Goal: Information Seeking & Learning: Learn about a topic

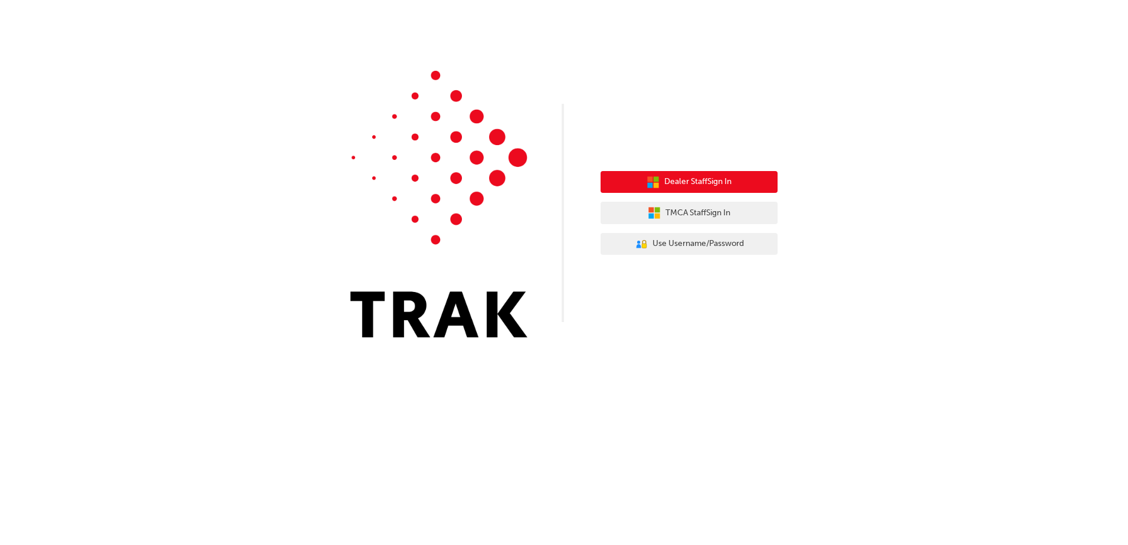
click at [703, 182] on span "Dealer Staff Sign In" at bounding box center [697, 182] width 67 height 14
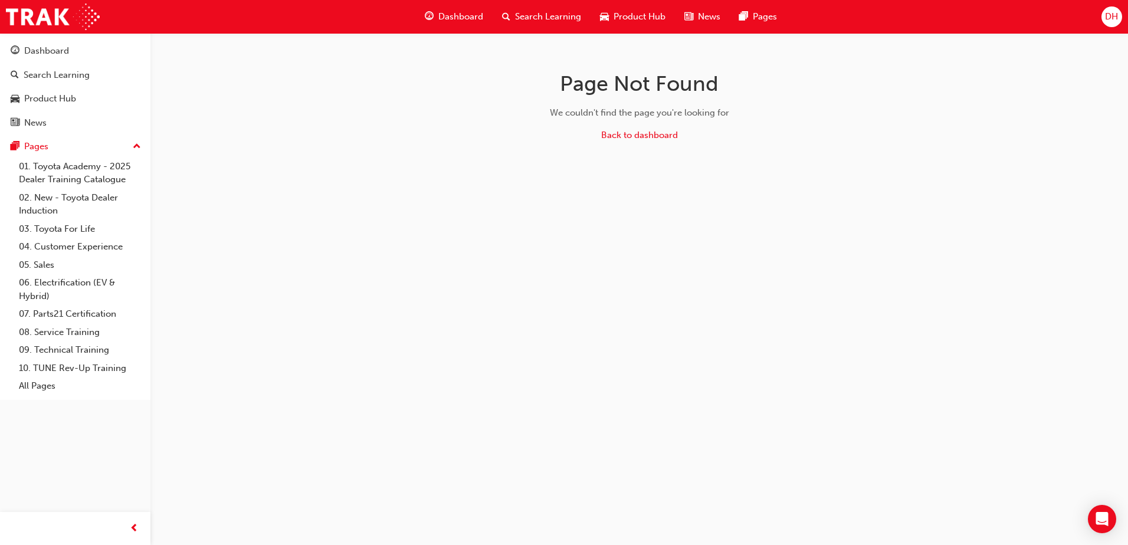
click at [991, 257] on div "Page Not Found We couldn't find the page you're looking for Back to dashboard" at bounding box center [564, 272] width 1128 height 545
click at [578, 13] on span "Search Learning" at bounding box center [548, 17] width 66 height 14
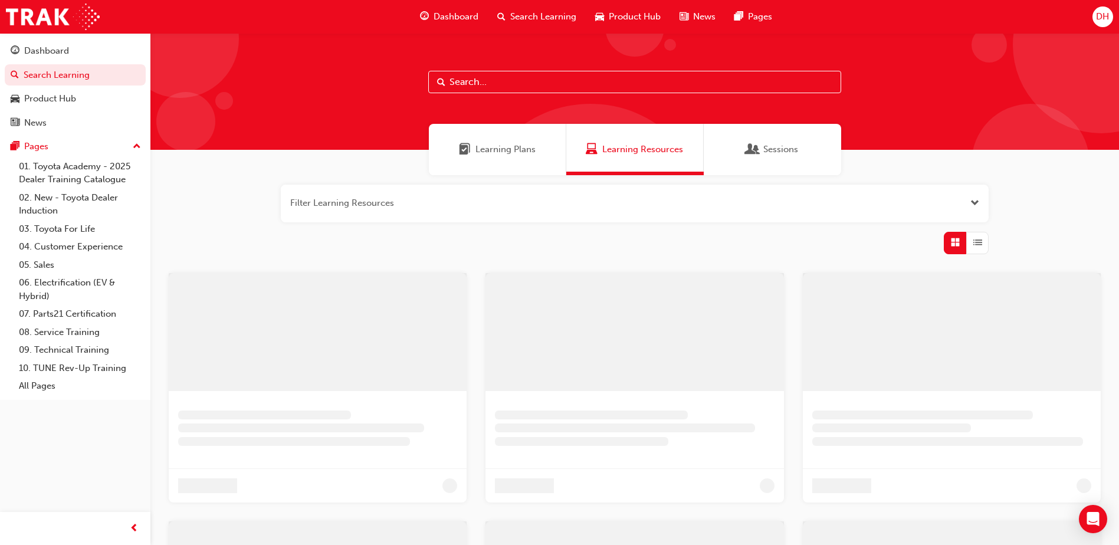
click at [620, 78] on input "text" at bounding box center [634, 82] width 413 height 22
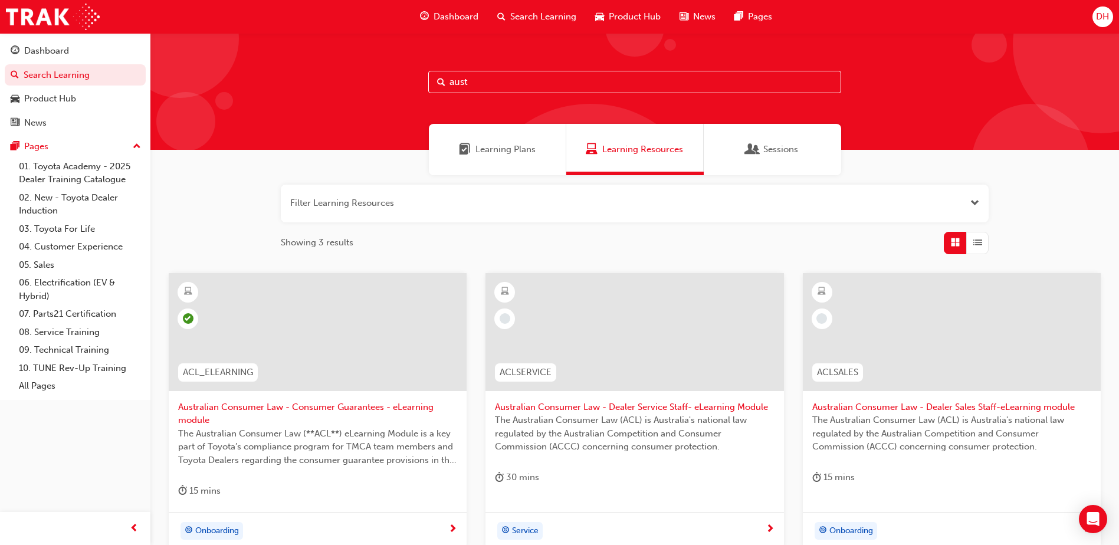
type input "aust"
click at [818, 320] on span "learningRecordVerb_NONE-icon" at bounding box center [821, 318] width 11 height 11
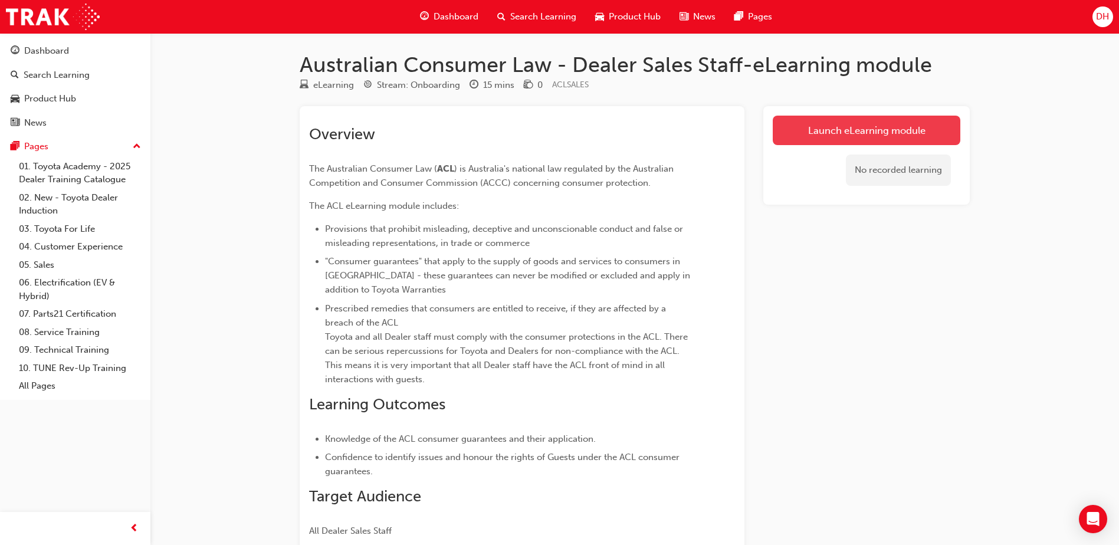
click at [816, 133] on link "Launch eLearning module" at bounding box center [867, 130] width 188 height 29
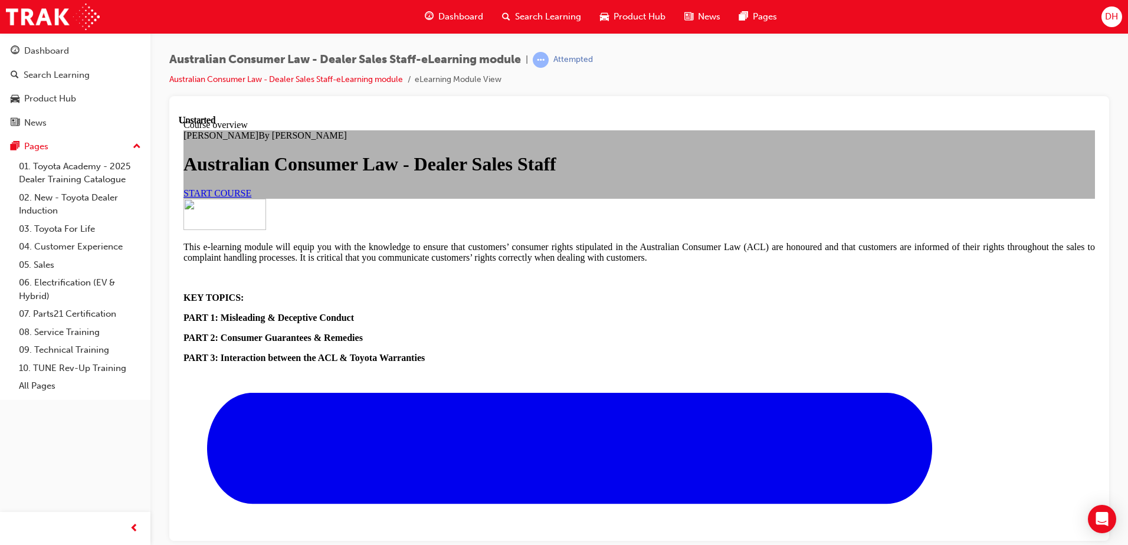
click at [251, 198] on span "START COURSE" at bounding box center [217, 193] width 68 height 10
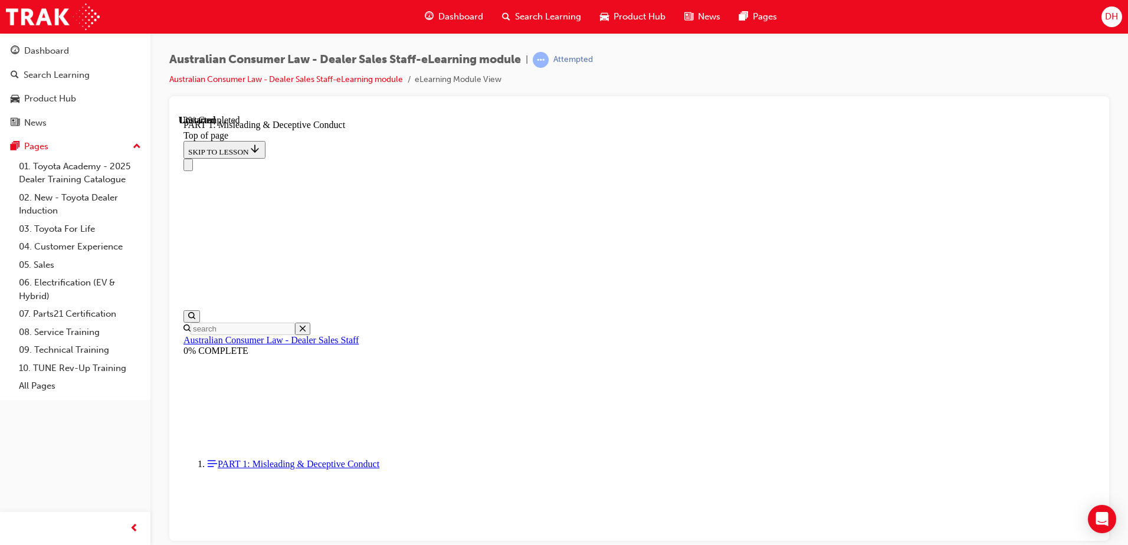
scroll to position [874, 0]
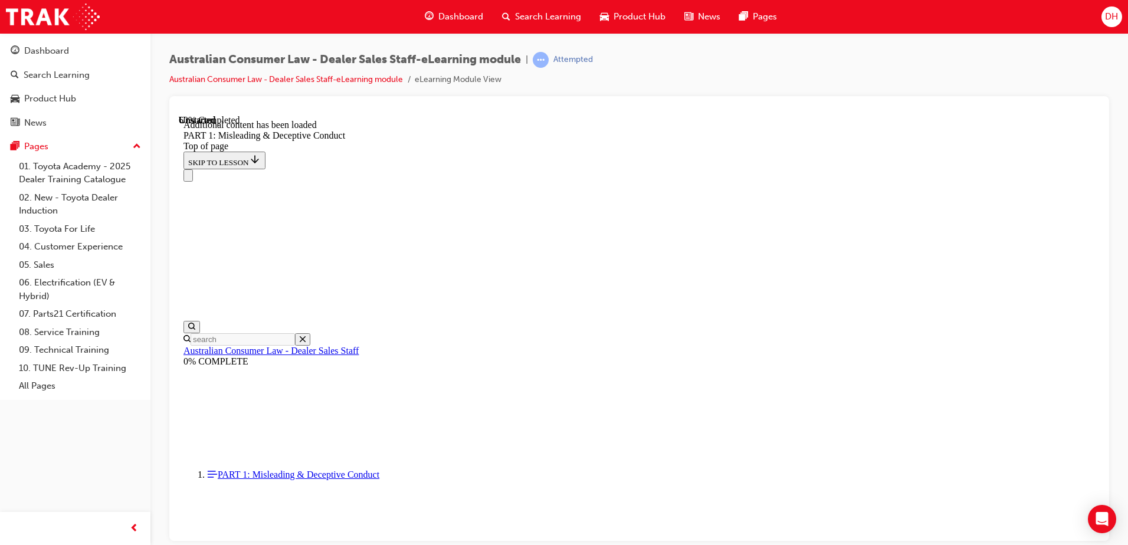
scroll to position [2328, 0]
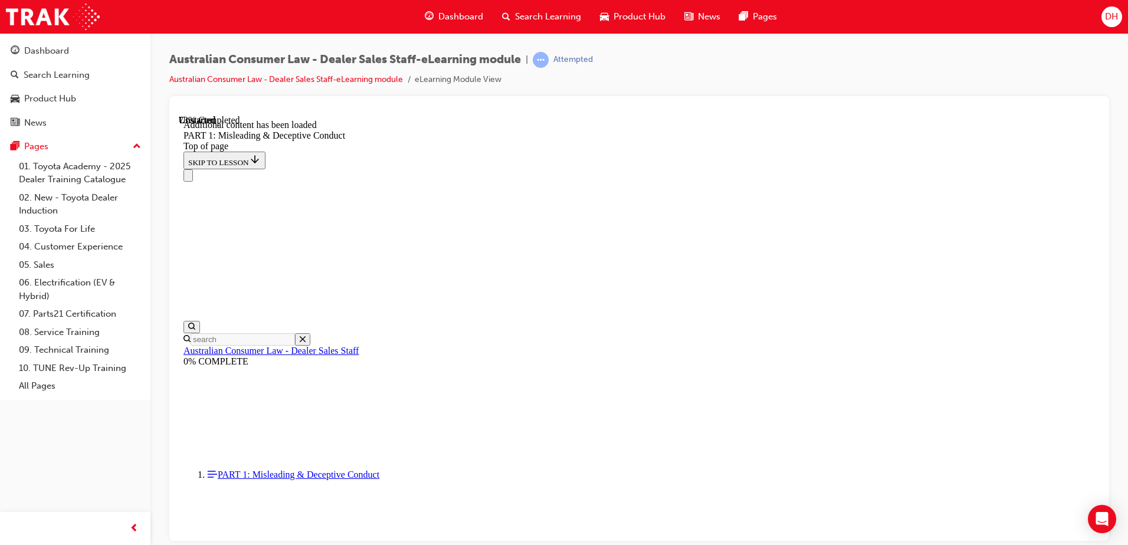
scroll to position [2882, 0]
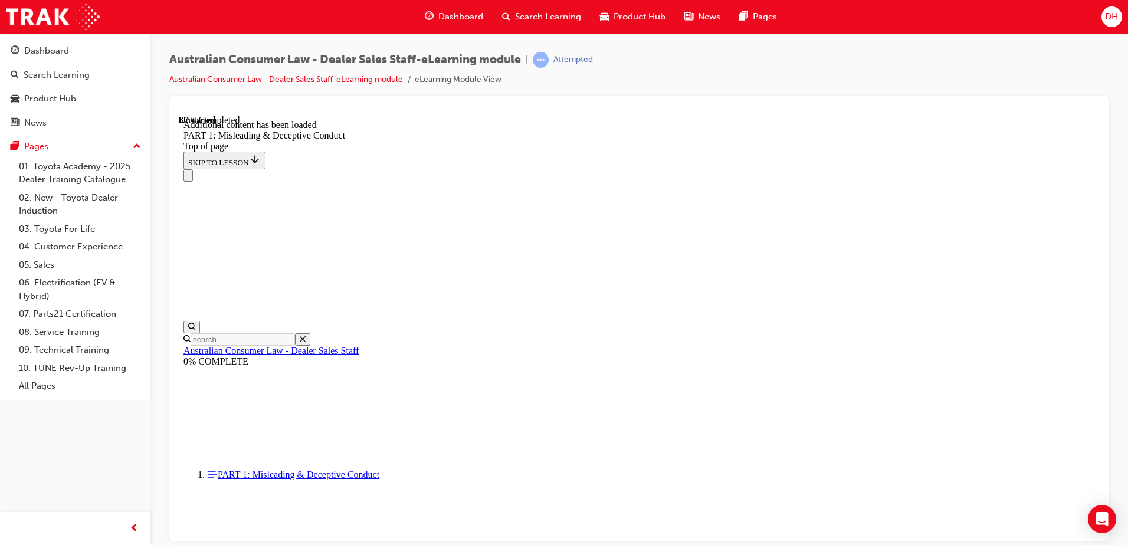
scroll to position [3201, 0]
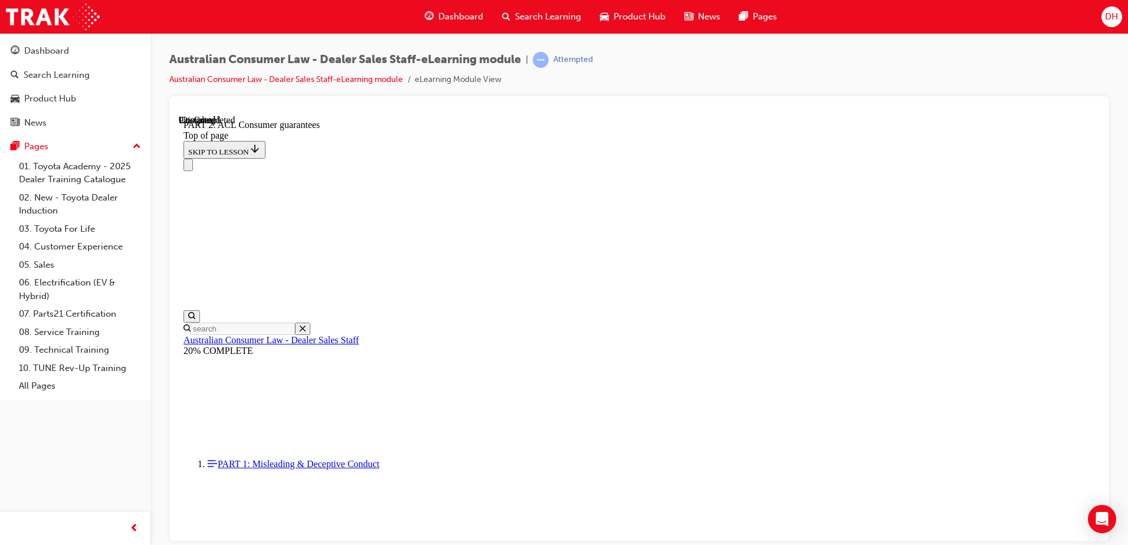
scroll to position [1806, 0]
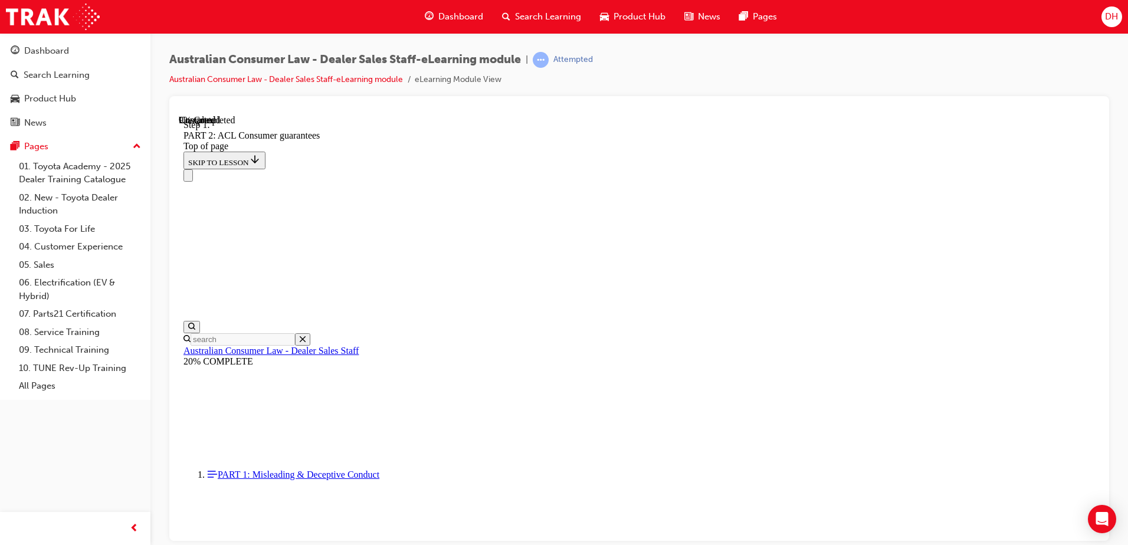
scroll to position [1912, 0]
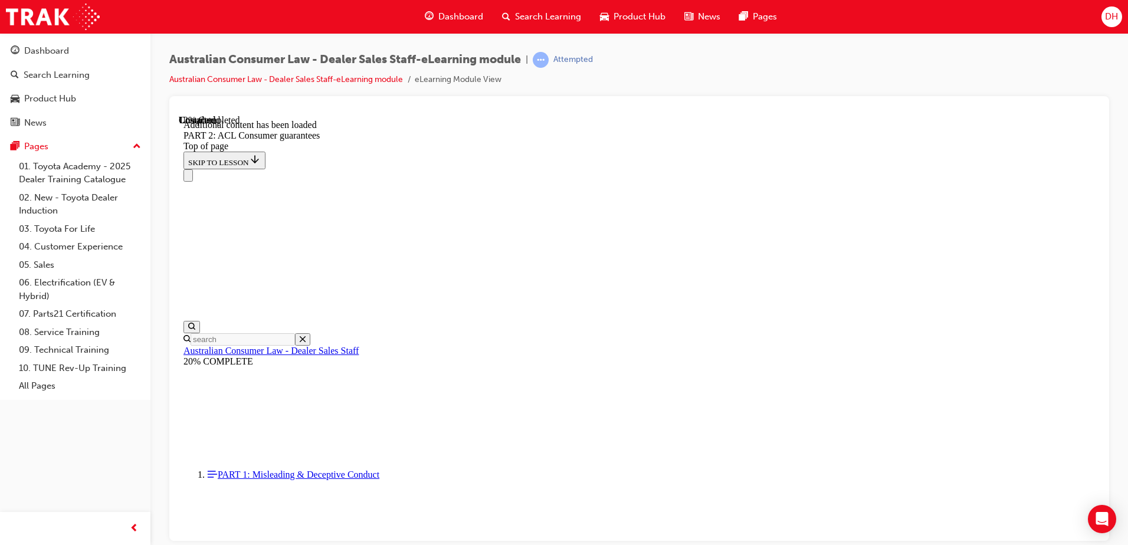
scroll to position [2231, 0]
drag, startPoint x: 1033, startPoint y: 287, endPoint x: 1013, endPoint y: 272, distance: 25.2
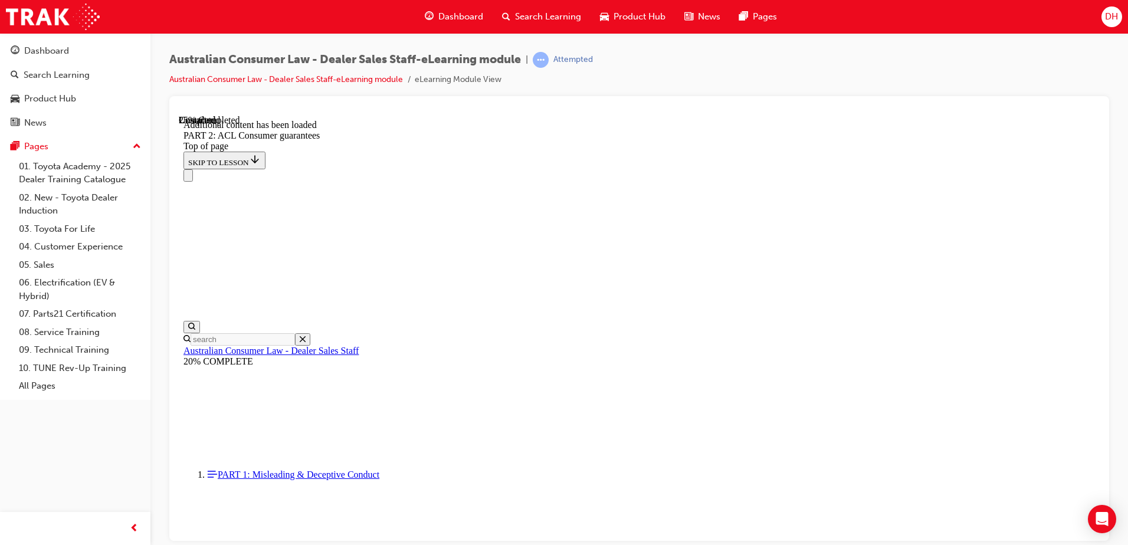
scroll to position [3486, 0]
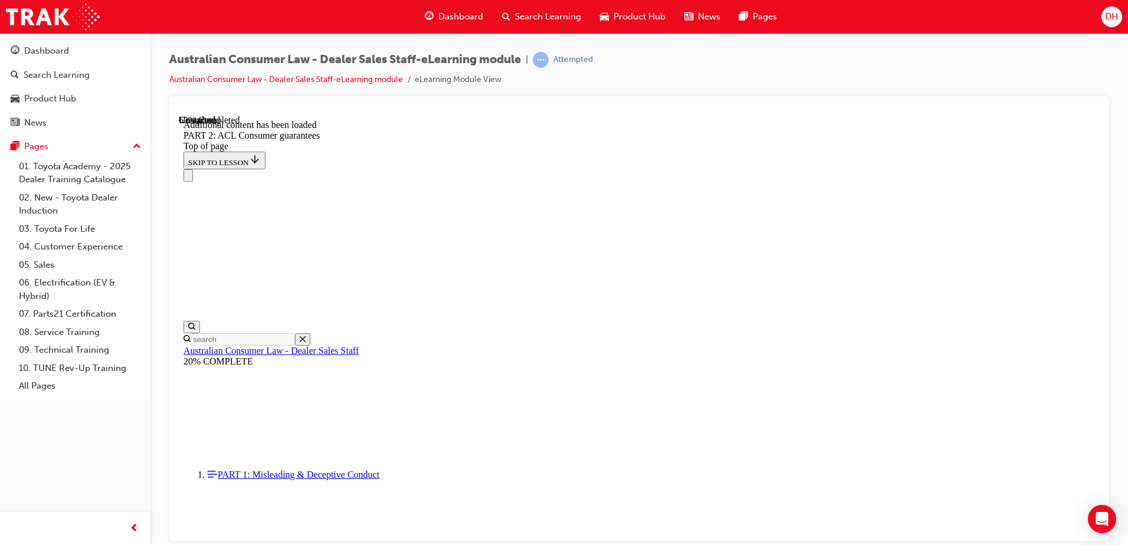
scroll to position [7275, 0]
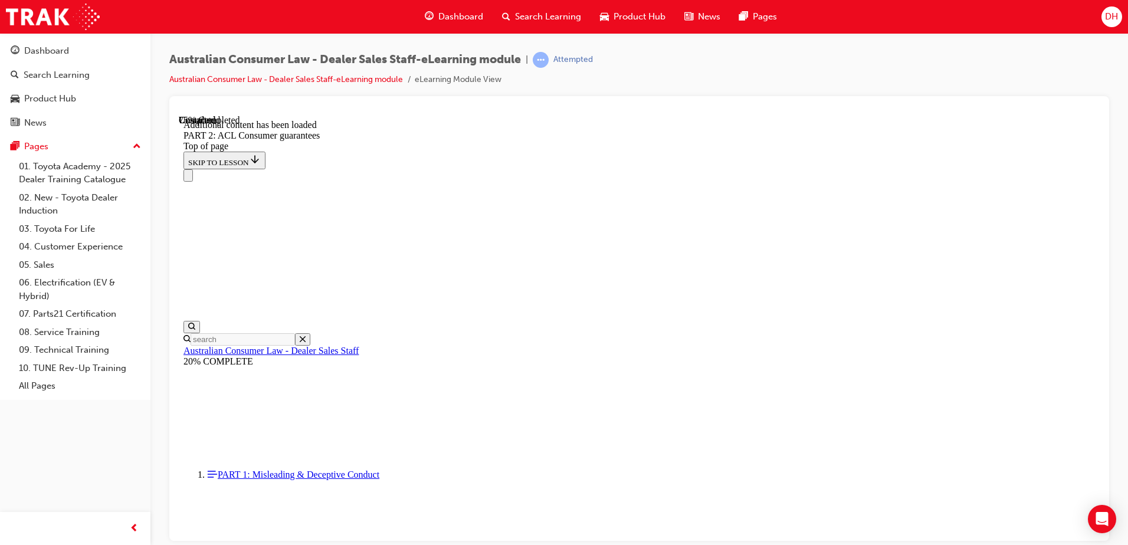
scroll to position [9891, 0]
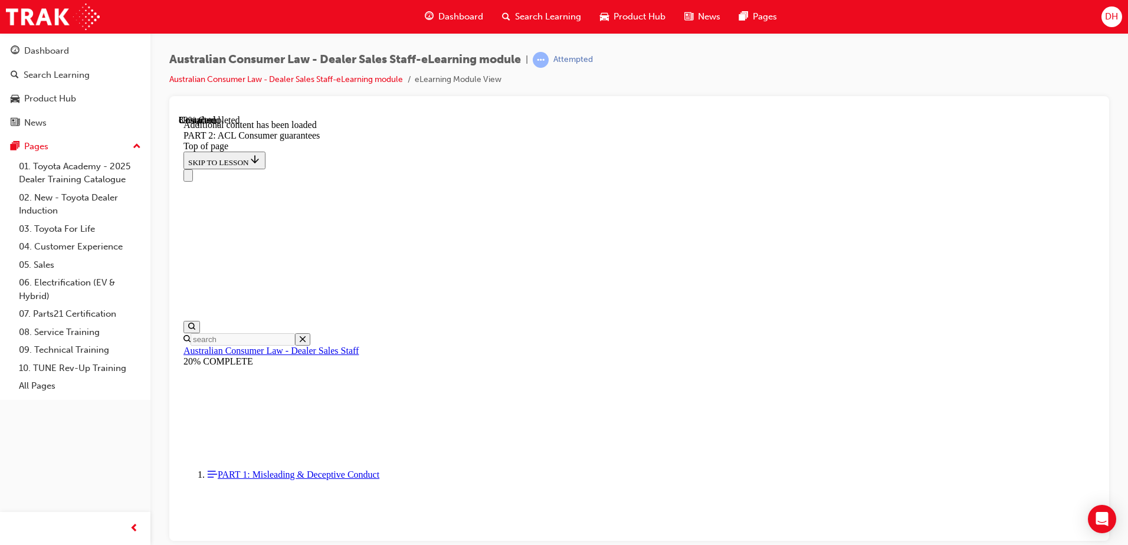
scroll to position [12816, 0]
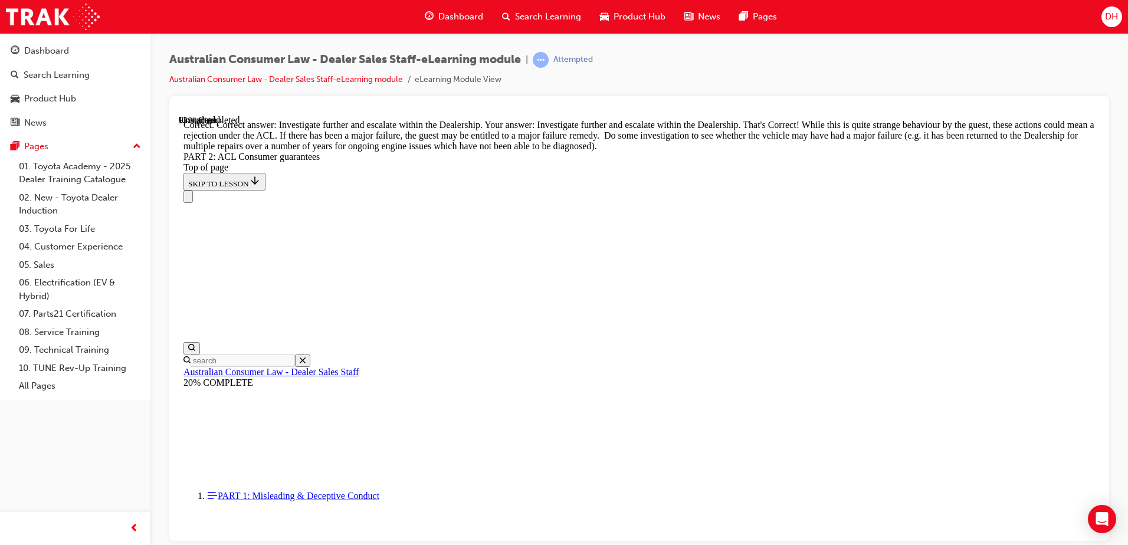
scroll to position [13153, 0]
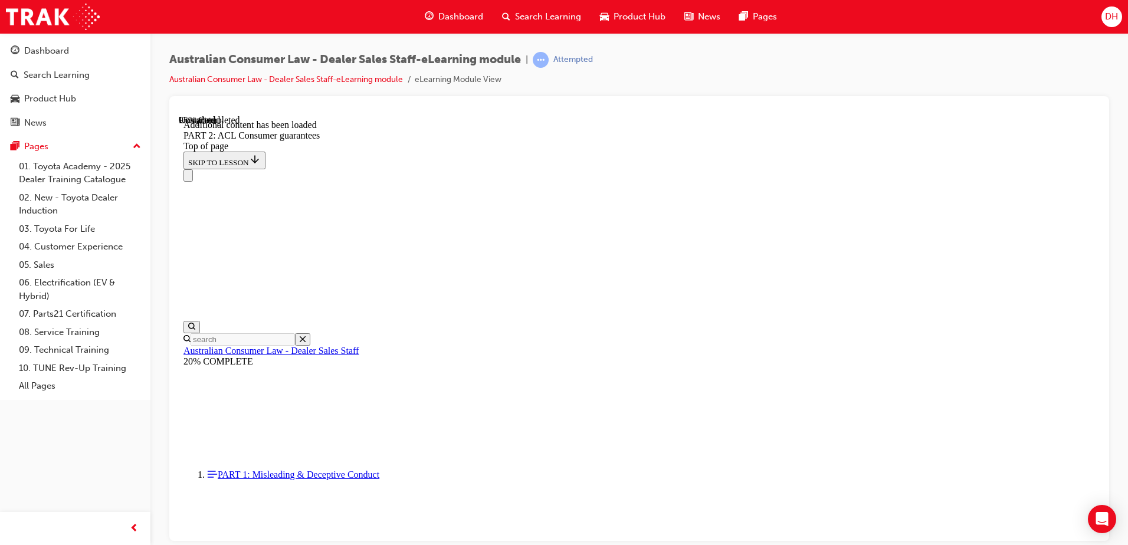
scroll to position [14148, 0]
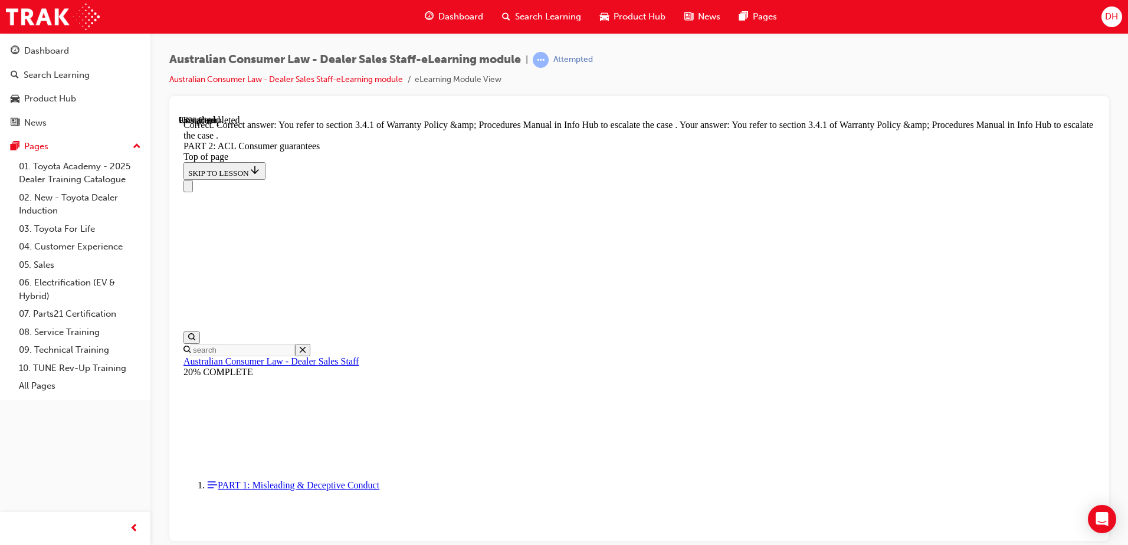
scroll to position [14816, 0]
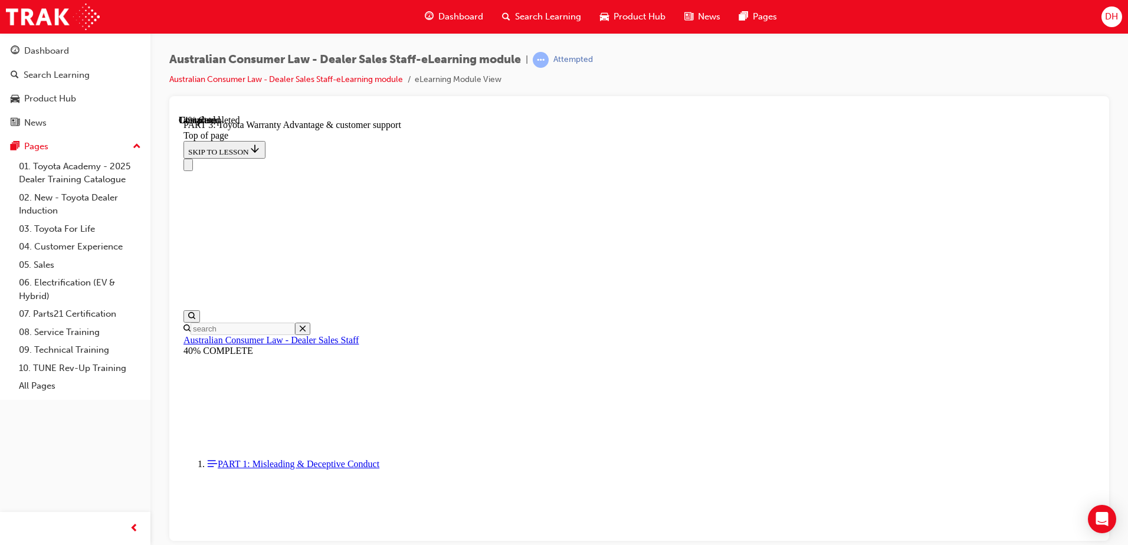
scroll to position [744, 0]
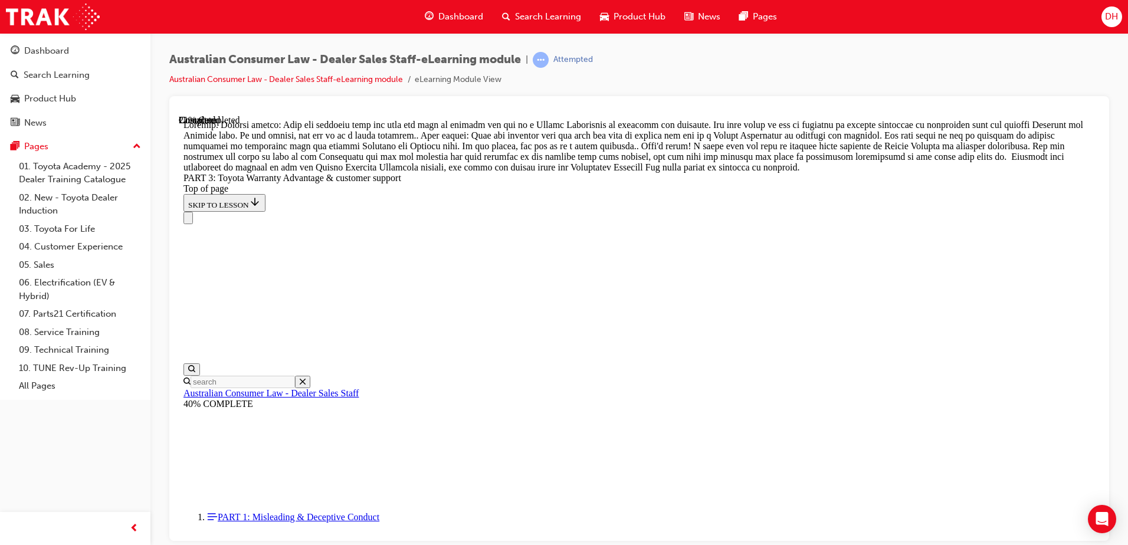
scroll to position [1076, 0]
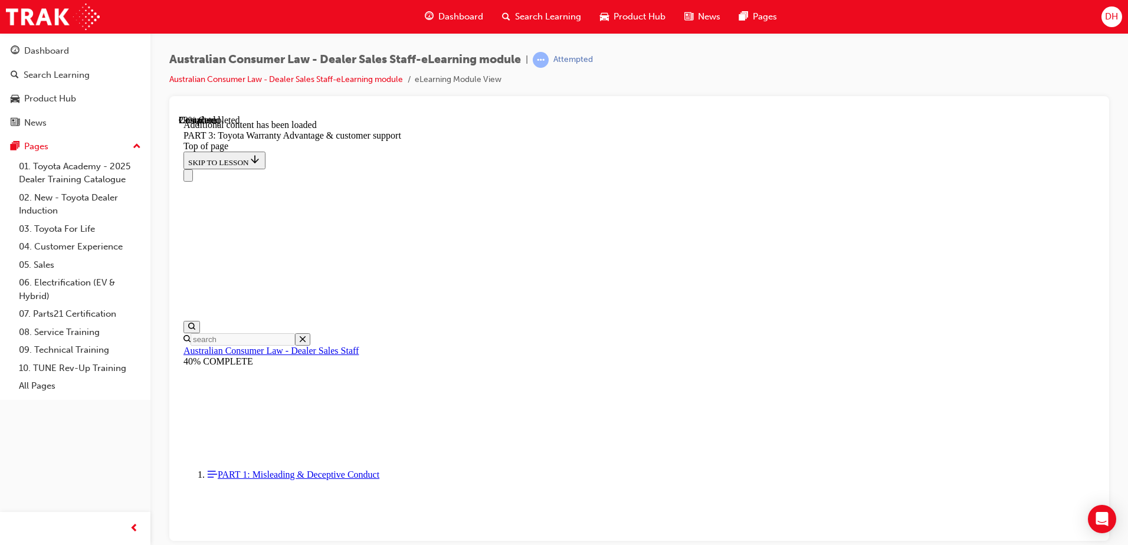
scroll to position [1377, 0]
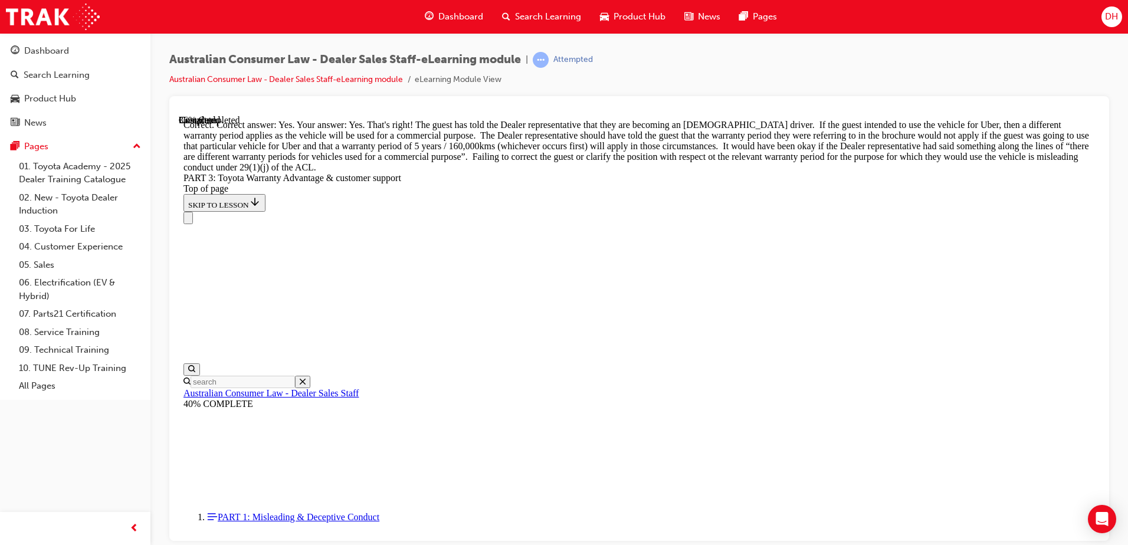
scroll to position [1777, 0]
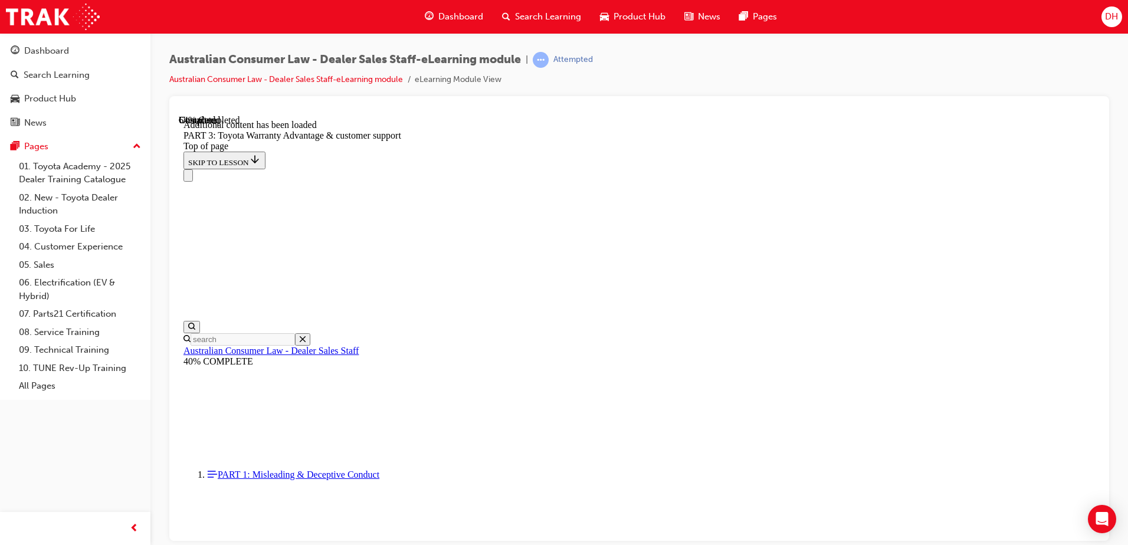
scroll to position [3080, 0]
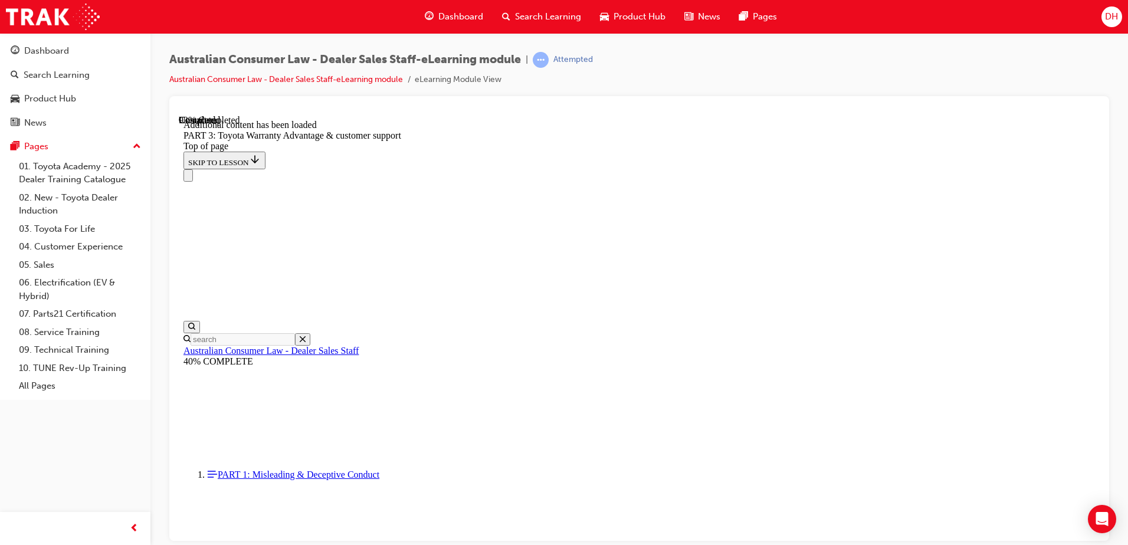
scroll to position [3746, 0]
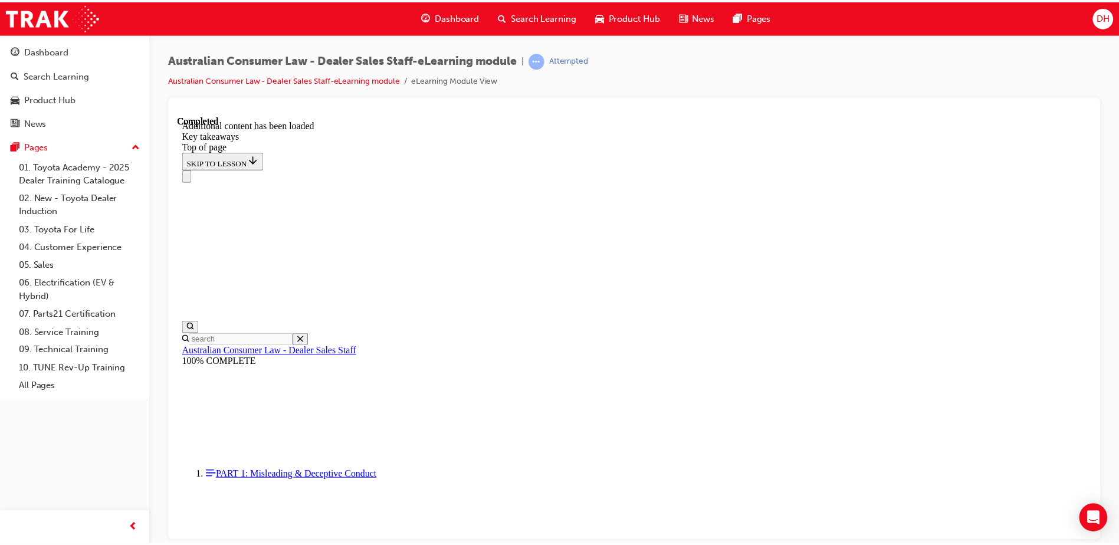
scroll to position [265, 0]
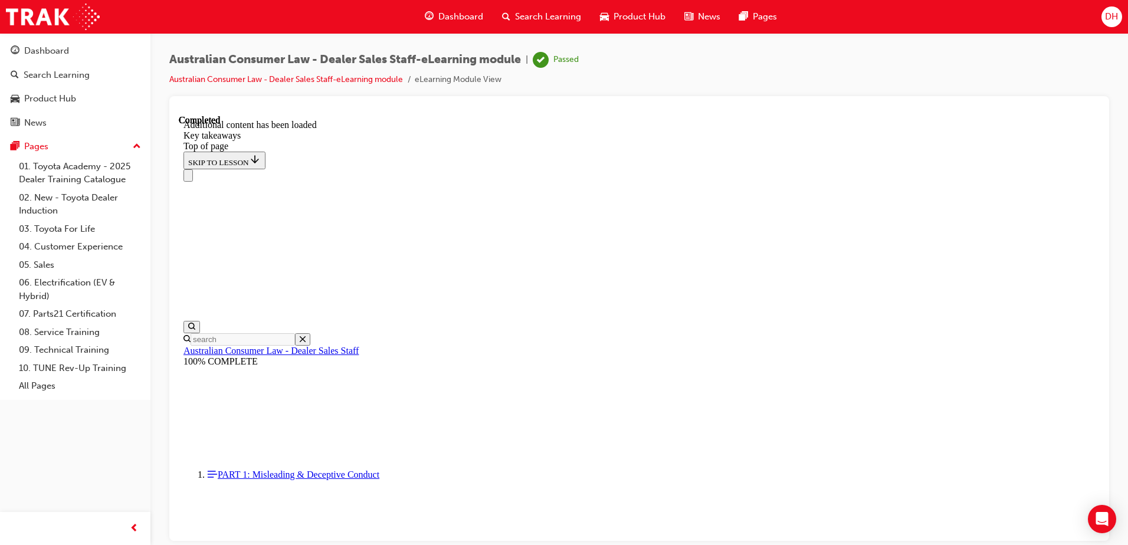
click at [540, 23] on span "Search Learning" at bounding box center [548, 17] width 66 height 14
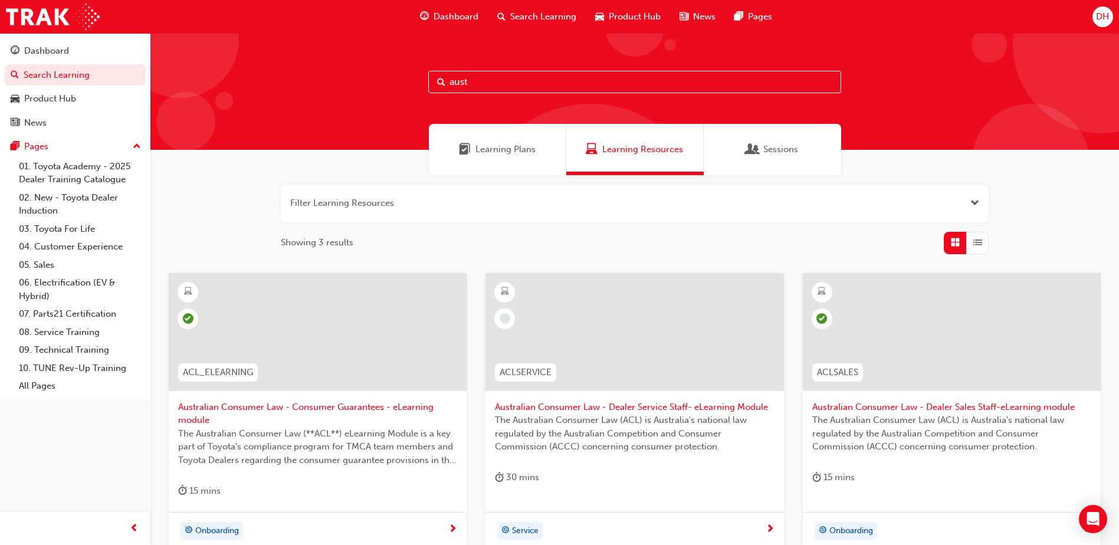
click at [1103, 18] on span "DH" at bounding box center [1102, 17] width 13 height 14
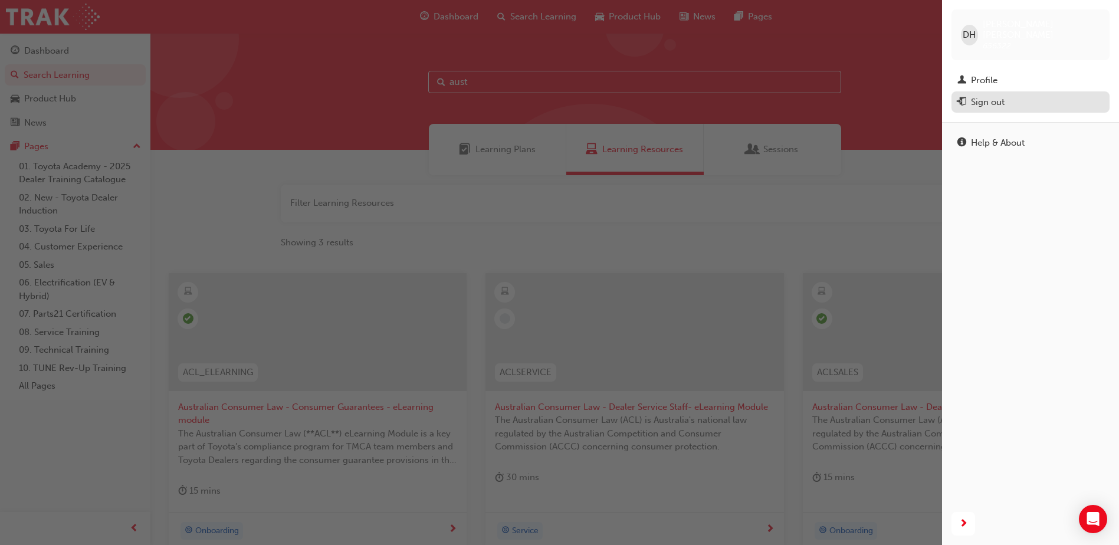
click at [995, 96] on div "Sign out" at bounding box center [988, 103] width 34 height 14
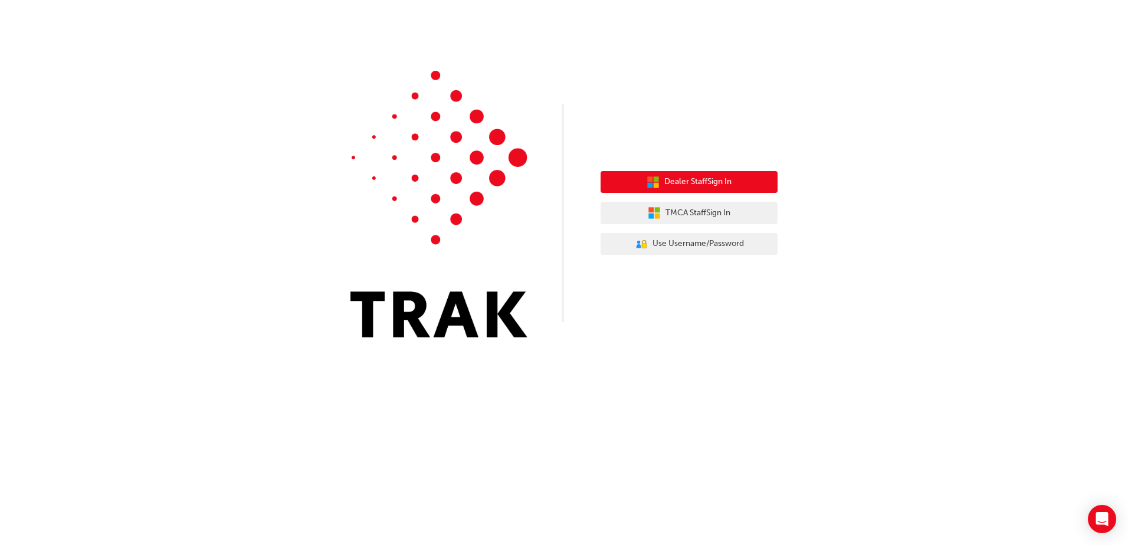
click at [703, 188] on span "Dealer Staff Sign In" at bounding box center [697, 182] width 67 height 14
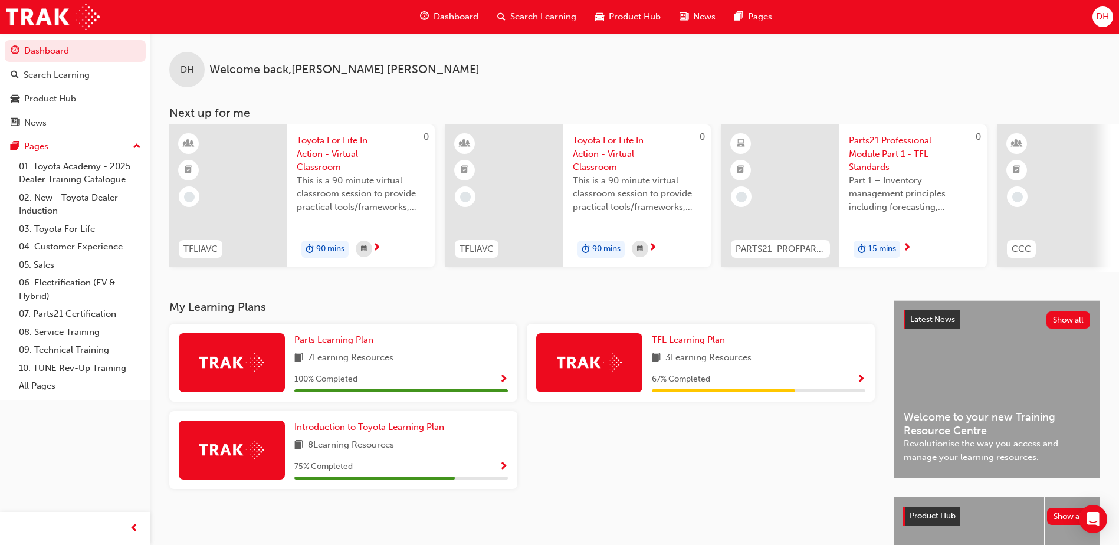
click at [1101, 17] on span "DH" at bounding box center [1102, 17] width 13 height 14
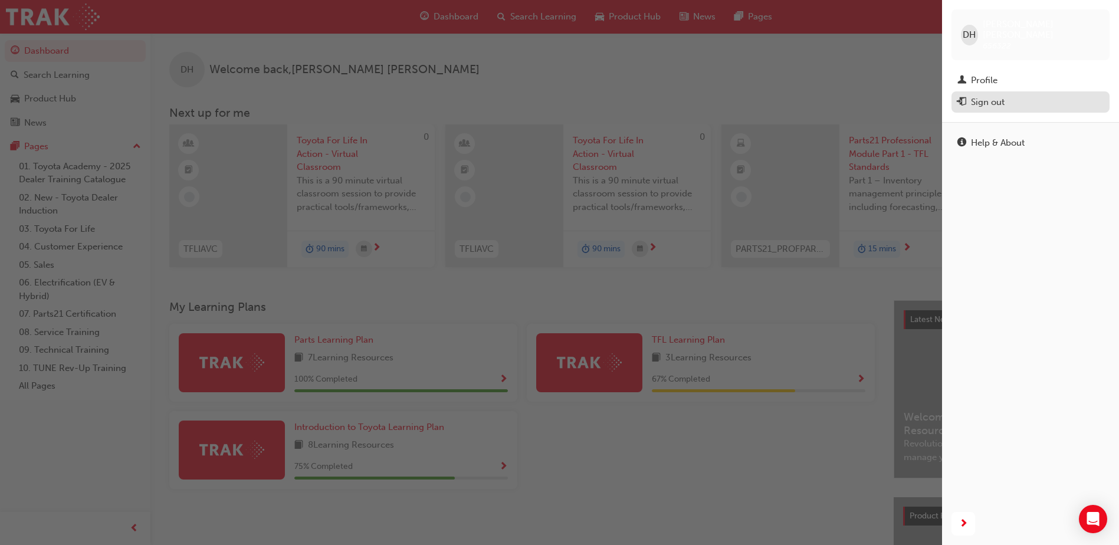
click at [984, 96] on div "Sign out" at bounding box center [988, 103] width 34 height 14
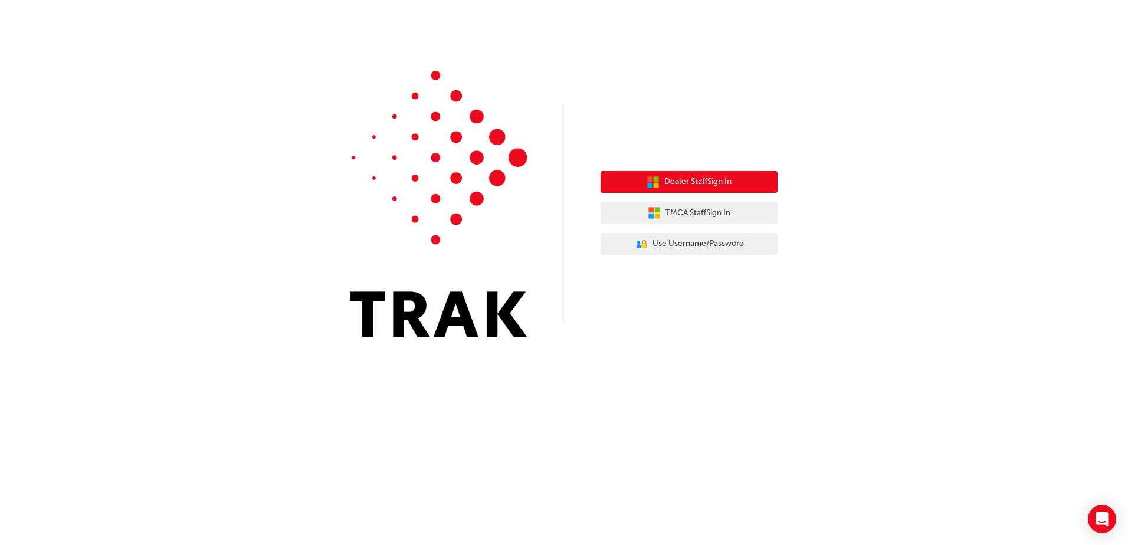
click at [692, 185] on span "Dealer Staff Sign In" at bounding box center [697, 182] width 67 height 14
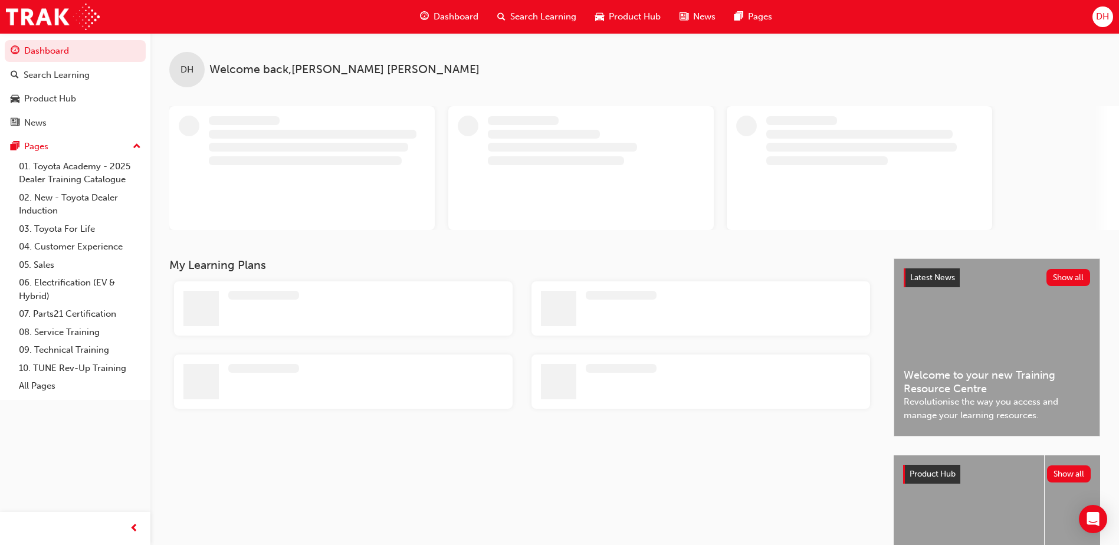
click at [1111, 13] on div "DH" at bounding box center [1102, 16] width 21 height 21
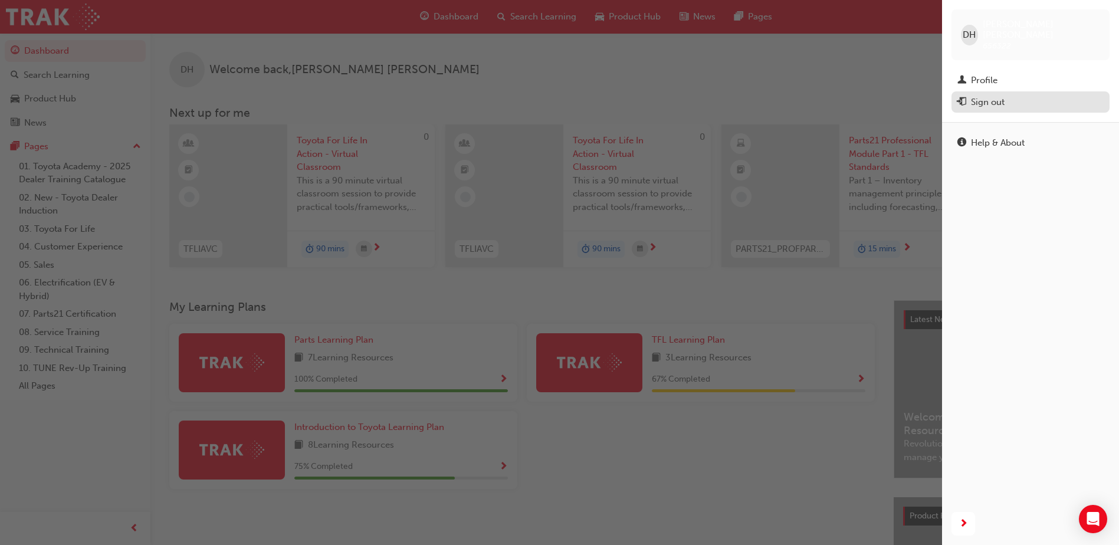
click at [985, 96] on div "Sign out" at bounding box center [988, 103] width 34 height 14
